Goal: Information Seeking & Learning: Learn about a topic

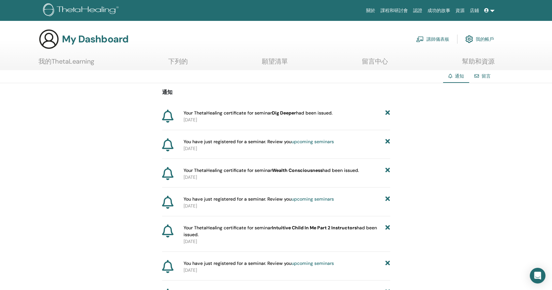
click at [438, 37] on font "講師儀表板" at bounding box center [437, 40] width 23 height 6
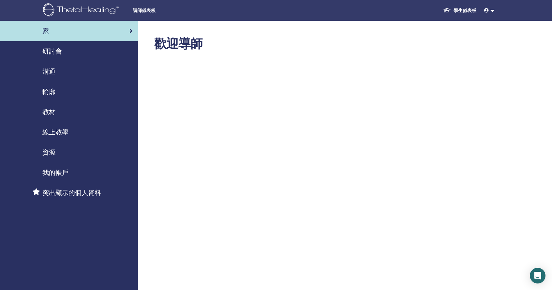
click at [48, 72] on font "溝通" at bounding box center [48, 71] width 13 height 8
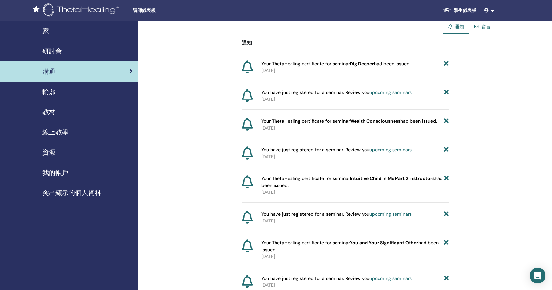
click at [48, 112] on font "教材" at bounding box center [48, 112] width 13 height 8
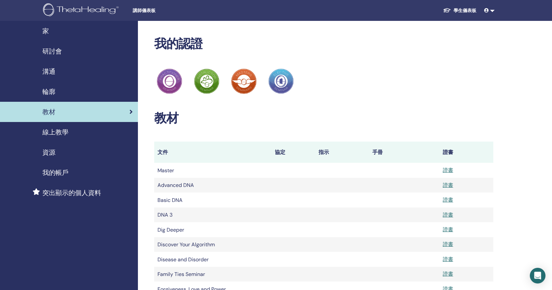
click at [403, 202] on td at bounding box center [404, 199] width 70 height 15
click at [174, 202] on font "Basic DNA" at bounding box center [169, 200] width 25 height 7
drag, startPoint x: 174, startPoint y: 201, endPoint x: 181, endPoint y: 201, distance: 7.5
click at [174, 201] on font "Basic DNA" at bounding box center [169, 200] width 25 height 7
click at [379, 155] on font "手冊" at bounding box center [377, 152] width 10 height 7
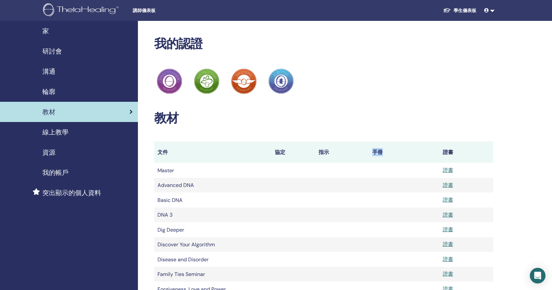
click at [379, 155] on font "手冊" at bounding box center [377, 152] width 10 height 7
click at [319, 170] on td at bounding box center [342, 170] width 54 height 15
click at [50, 154] on font "資源" at bounding box center [48, 152] width 13 height 8
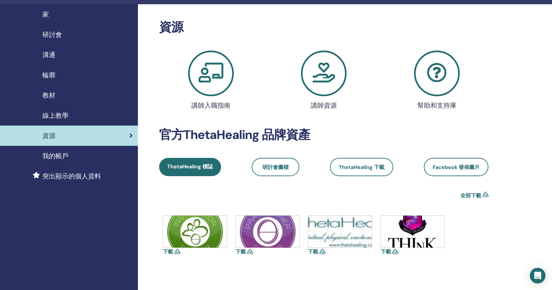
scroll to position [15, 0]
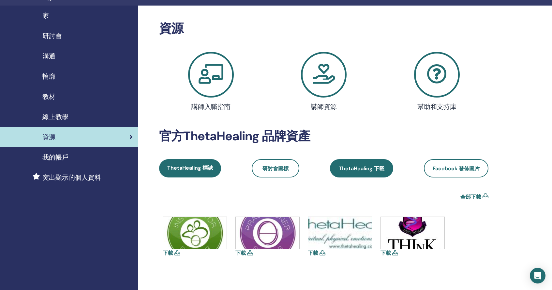
click at [363, 171] on font "ThetaHealing 下載" at bounding box center [362, 168] width 46 height 7
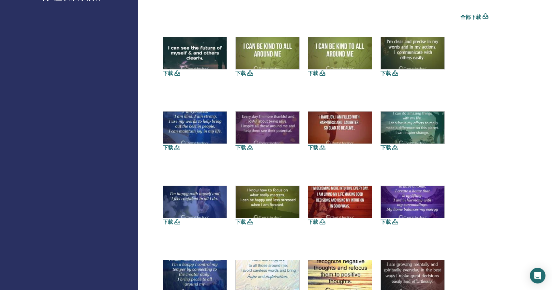
scroll to position [122, 0]
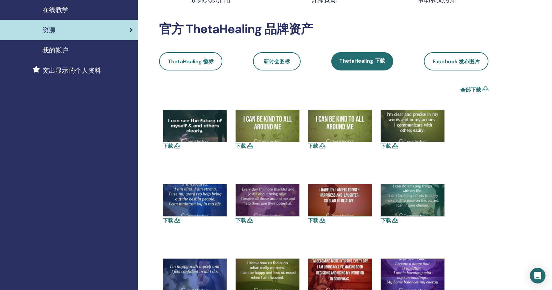
click at [57, 52] on span "我的帐户" at bounding box center [55, 50] width 26 height 10
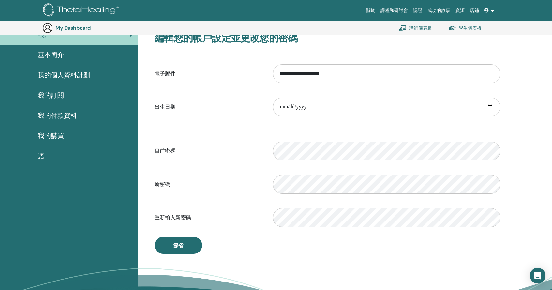
scroll to position [48, 0]
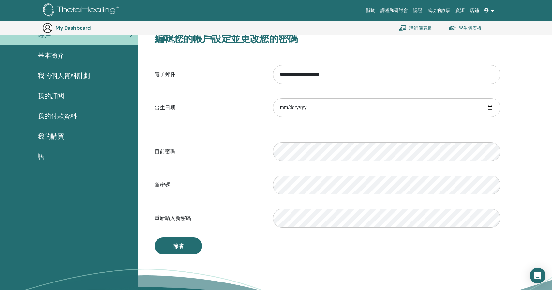
click at [52, 135] on font "我的購買" at bounding box center [51, 136] width 26 height 8
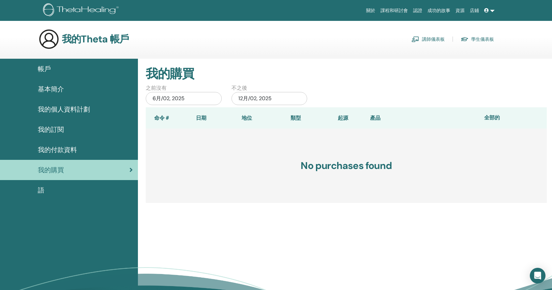
click at [48, 69] on font "帳戶" at bounding box center [44, 69] width 13 height 8
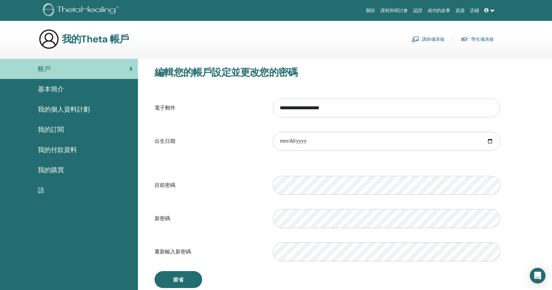
click at [47, 87] on font "基本簡介" at bounding box center [51, 89] width 26 height 8
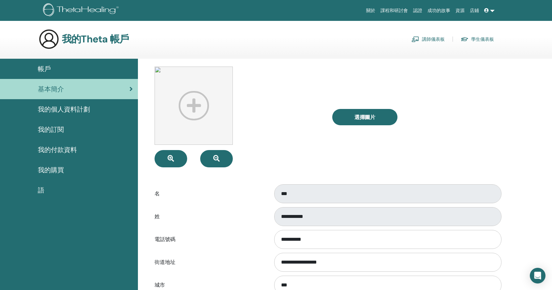
click at [59, 110] on font "我的個人資料計劃" at bounding box center [64, 109] width 52 height 8
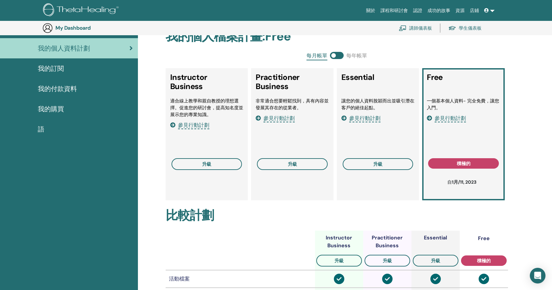
scroll to position [75, 0]
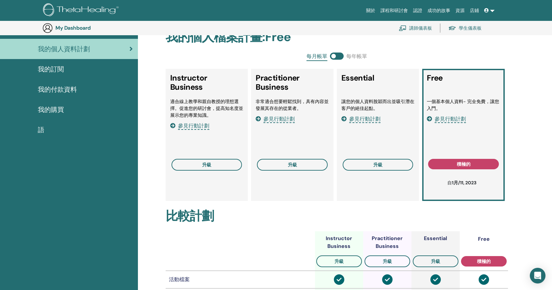
click at [442, 119] on font "參見行動計劃" at bounding box center [450, 118] width 31 height 7
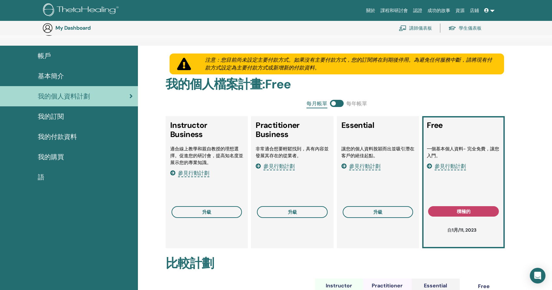
scroll to position [0, 0]
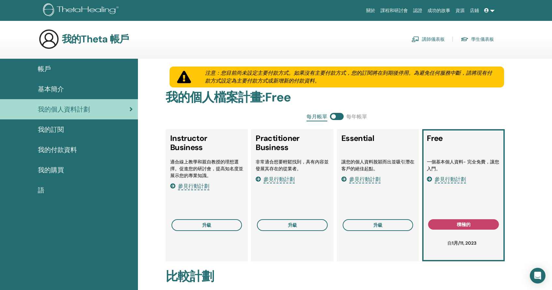
click at [483, 40] on font "學生儀表板" at bounding box center [482, 40] width 23 height 6
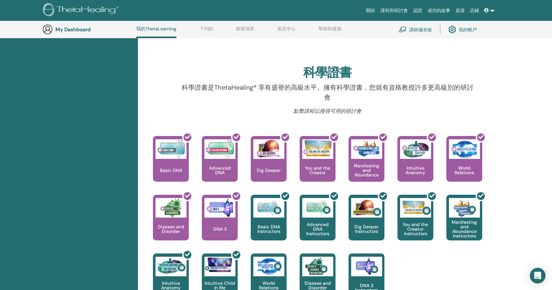
scroll to position [190, 0]
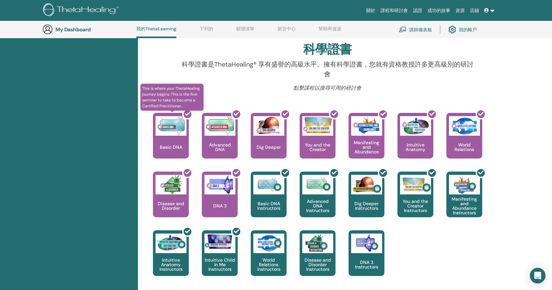
click at [173, 131] on div at bounding box center [175, 138] width 36 height 59
click at [172, 141] on div at bounding box center [175, 138] width 36 height 59
click at [171, 147] on div at bounding box center [175, 138] width 36 height 59
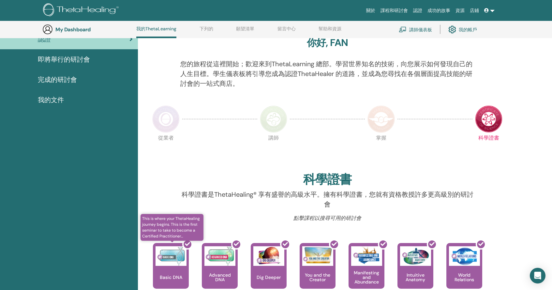
scroll to position [23, 0]
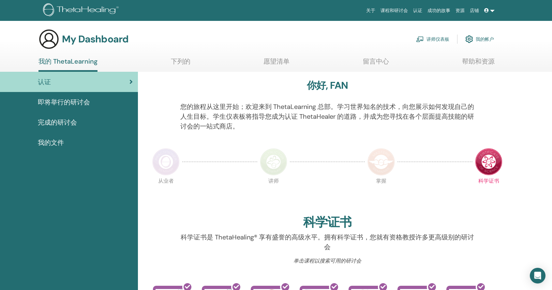
scroll to position [10, 0]
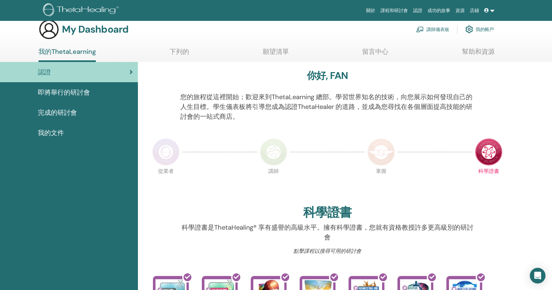
click at [54, 132] on font "我的文件" at bounding box center [51, 132] width 26 height 8
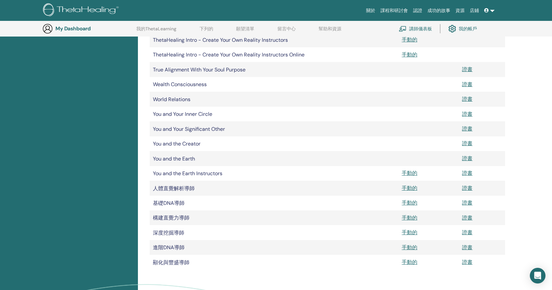
scroll to position [385, 0]
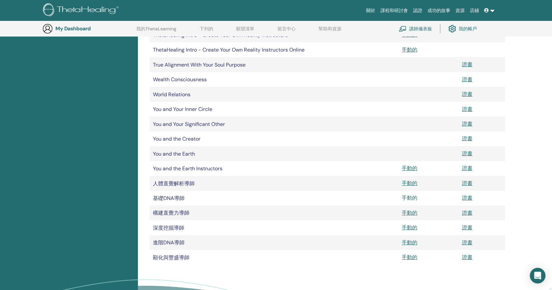
click at [409, 201] on font "手動的" at bounding box center [410, 197] width 16 height 7
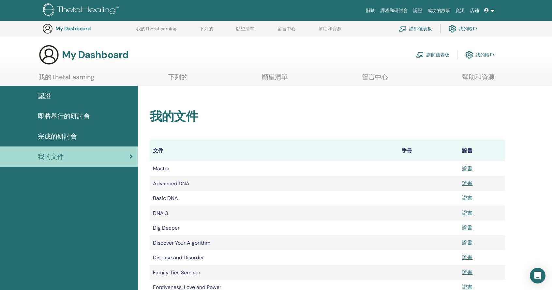
scroll to position [385, 0]
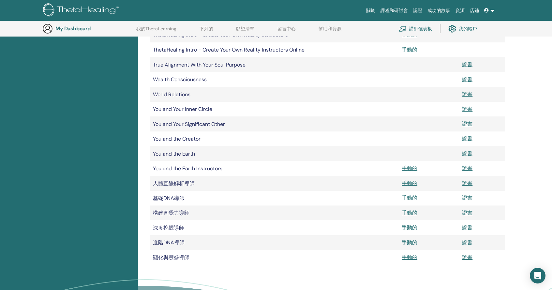
click at [411, 246] on font "手動的" at bounding box center [410, 242] width 16 height 7
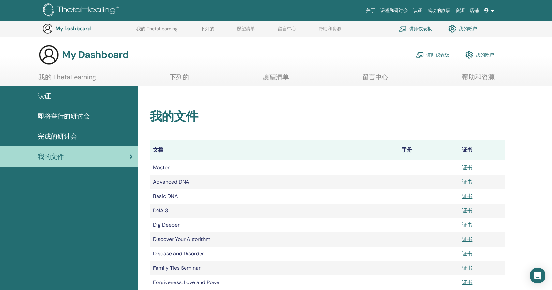
scroll to position [385, 0]
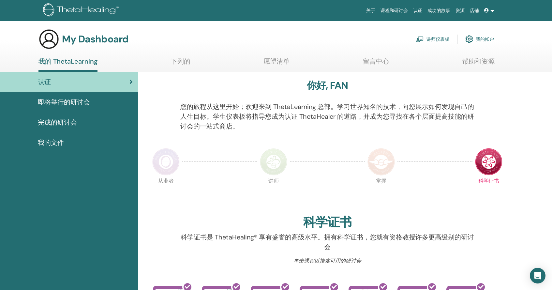
scroll to position [10, 0]
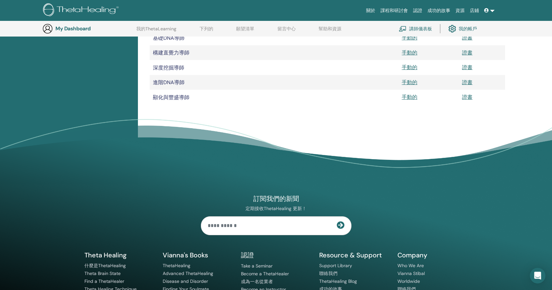
scroll to position [468, 0]
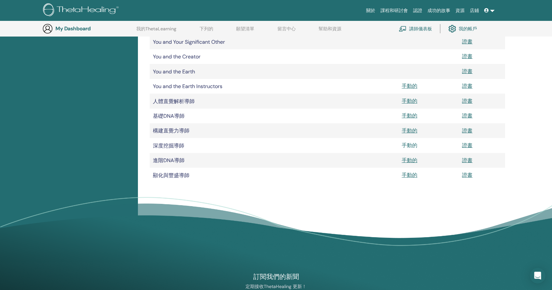
click at [410, 149] on font "手動的" at bounding box center [410, 145] width 16 height 7
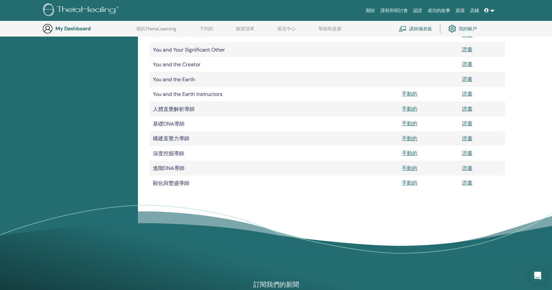
scroll to position [458, 0]
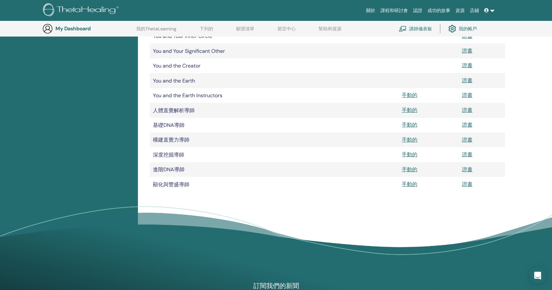
click at [318, 73] on td "You and the Creator" at bounding box center [274, 65] width 249 height 15
click at [410, 113] on font "手動的" at bounding box center [410, 110] width 16 height 7
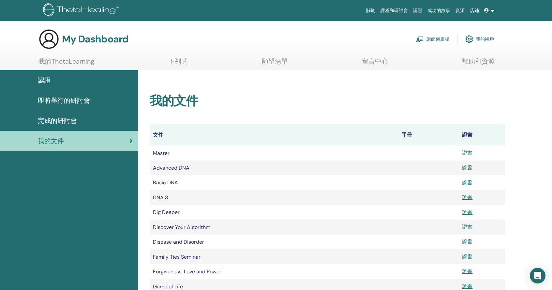
click at [490, 11] on link at bounding box center [490, 11] width 16 height 12
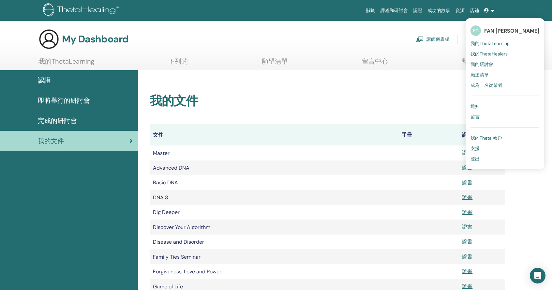
click at [491, 86] on font "成為一名從業者" at bounding box center [486, 85] width 32 height 6
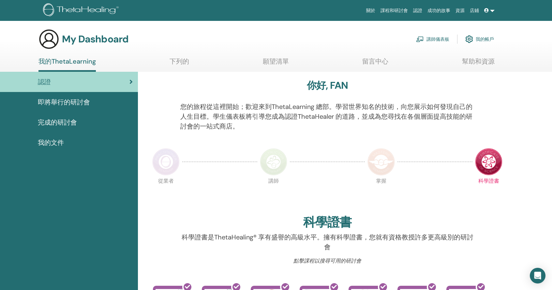
click at [57, 124] on font "完成的研討會" at bounding box center [57, 122] width 39 height 8
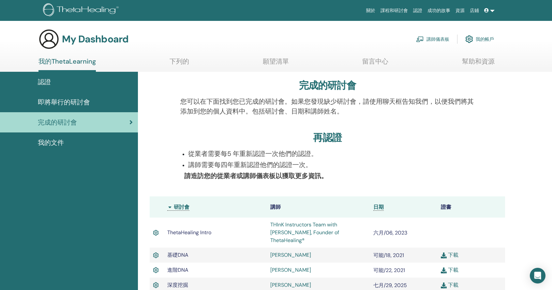
click at [52, 144] on font "我的文件" at bounding box center [51, 142] width 26 height 8
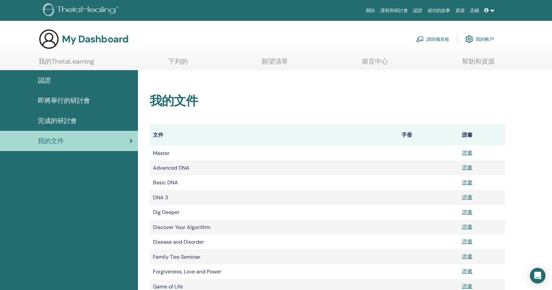
click at [70, 120] on font "完成的研討會" at bounding box center [57, 120] width 39 height 8
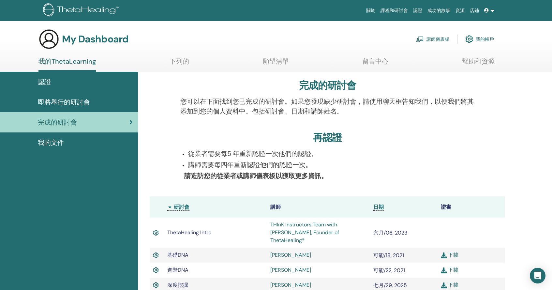
click at [44, 144] on font "我的文件" at bounding box center [51, 142] width 26 height 8
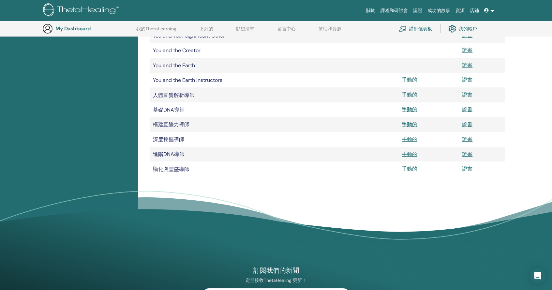
scroll to position [456, 0]
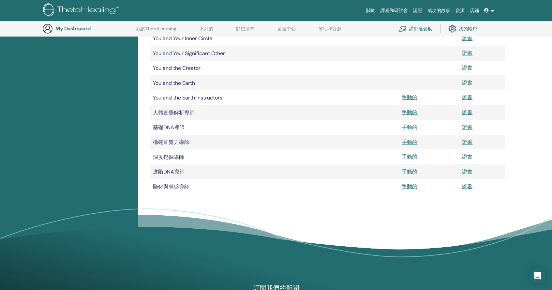
click at [408, 130] on font "手動的" at bounding box center [410, 127] width 16 height 7
